Goal: Navigation & Orientation: Go to known website

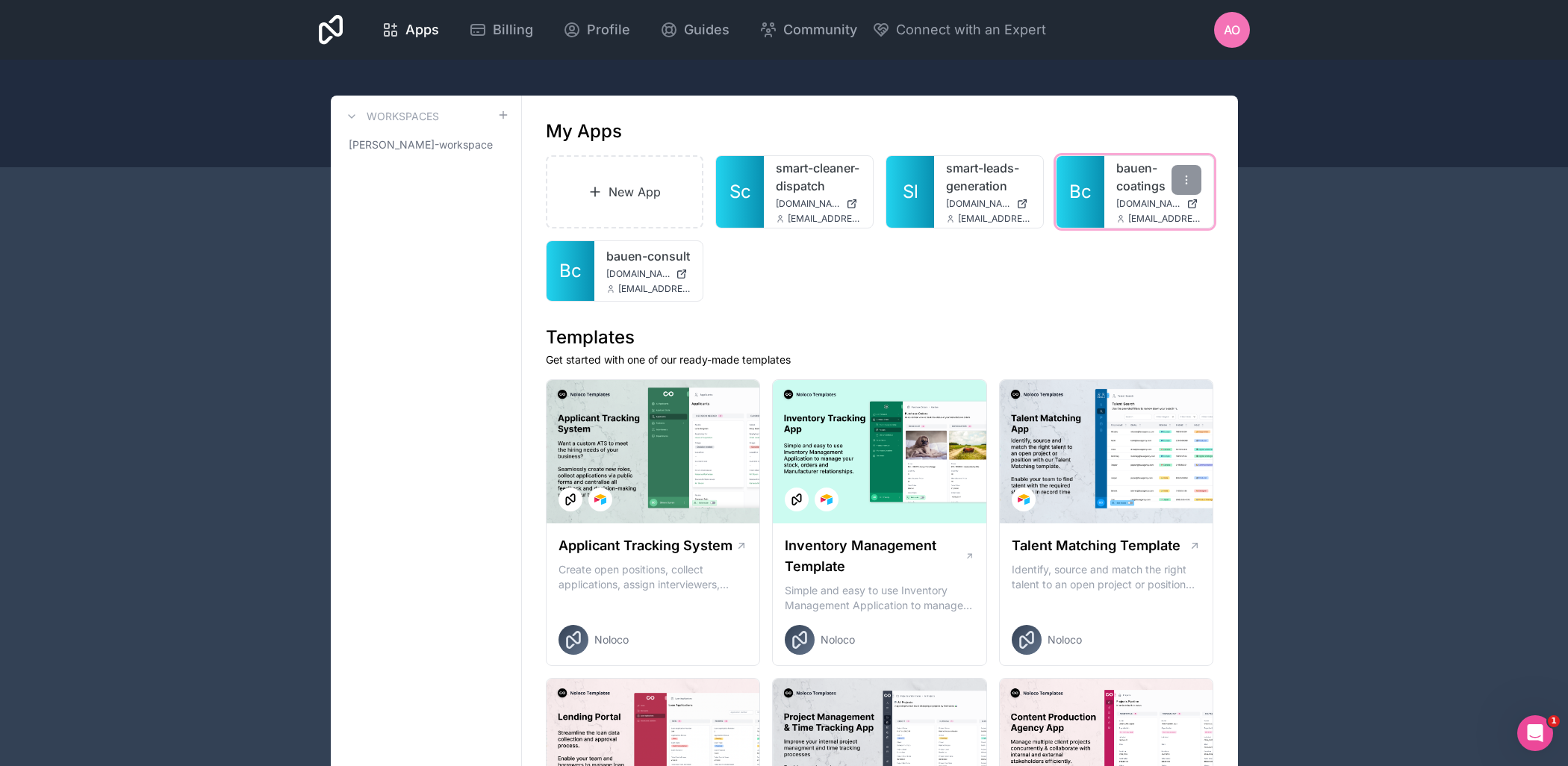
click at [1081, 227] on link "Bc" at bounding box center [1080, 191] width 48 height 72
click at [620, 280] on span "[DOMAIN_NAME]" at bounding box center [639, 273] width 65 height 12
